Goal: Information Seeking & Learning: Understand process/instructions

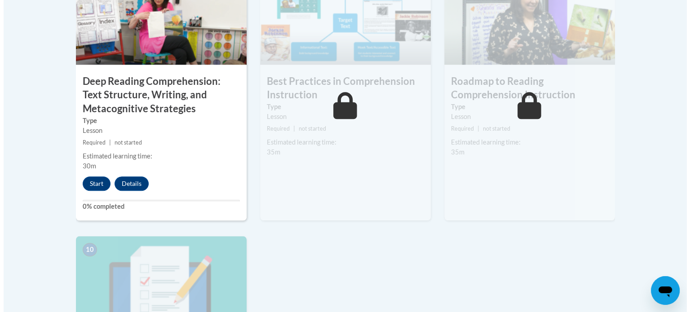
scroll to position [804, 0]
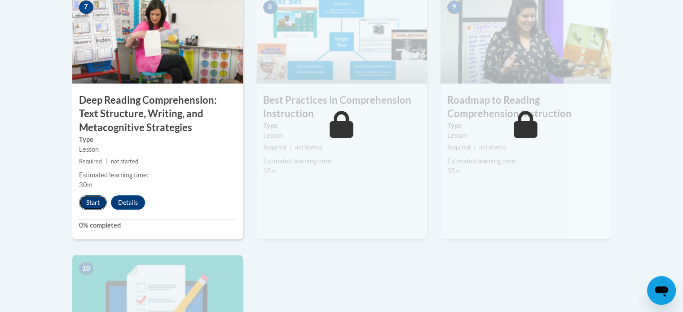
click at [99, 200] on button "Start" at bounding box center [93, 202] width 28 height 14
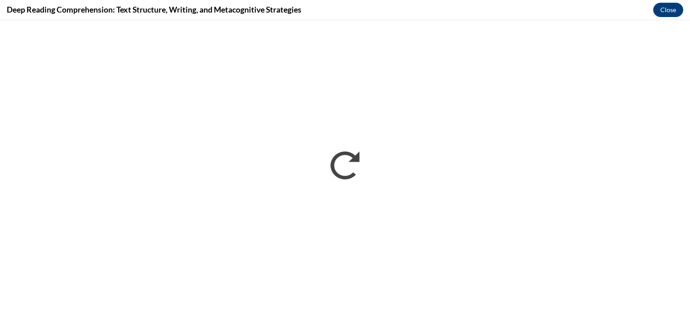
scroll to position [0, 0]
